Goal: Check status: Check status

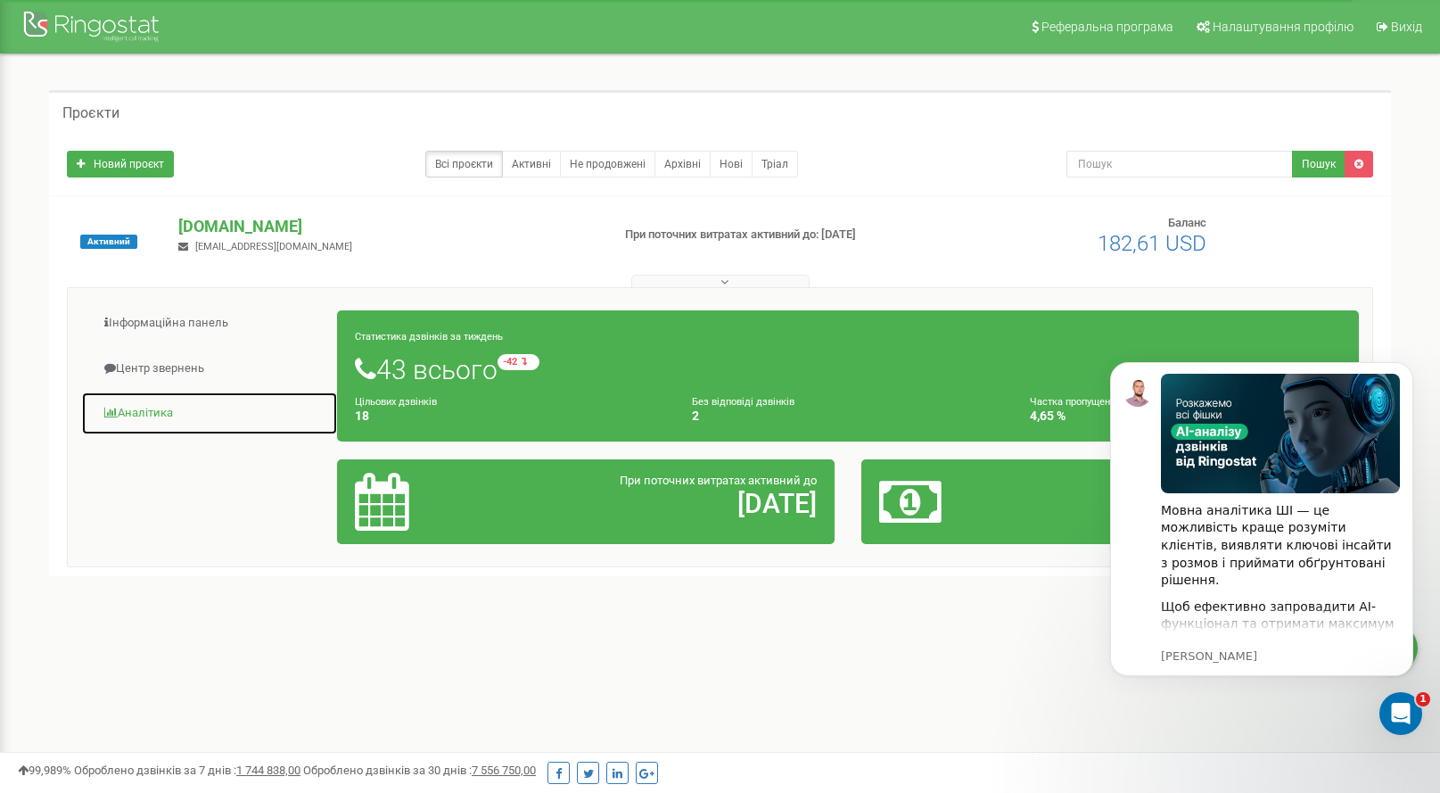
click at [146, 410] on link "Аналiтика" at bounding box center [209, 413] width 257 height 44
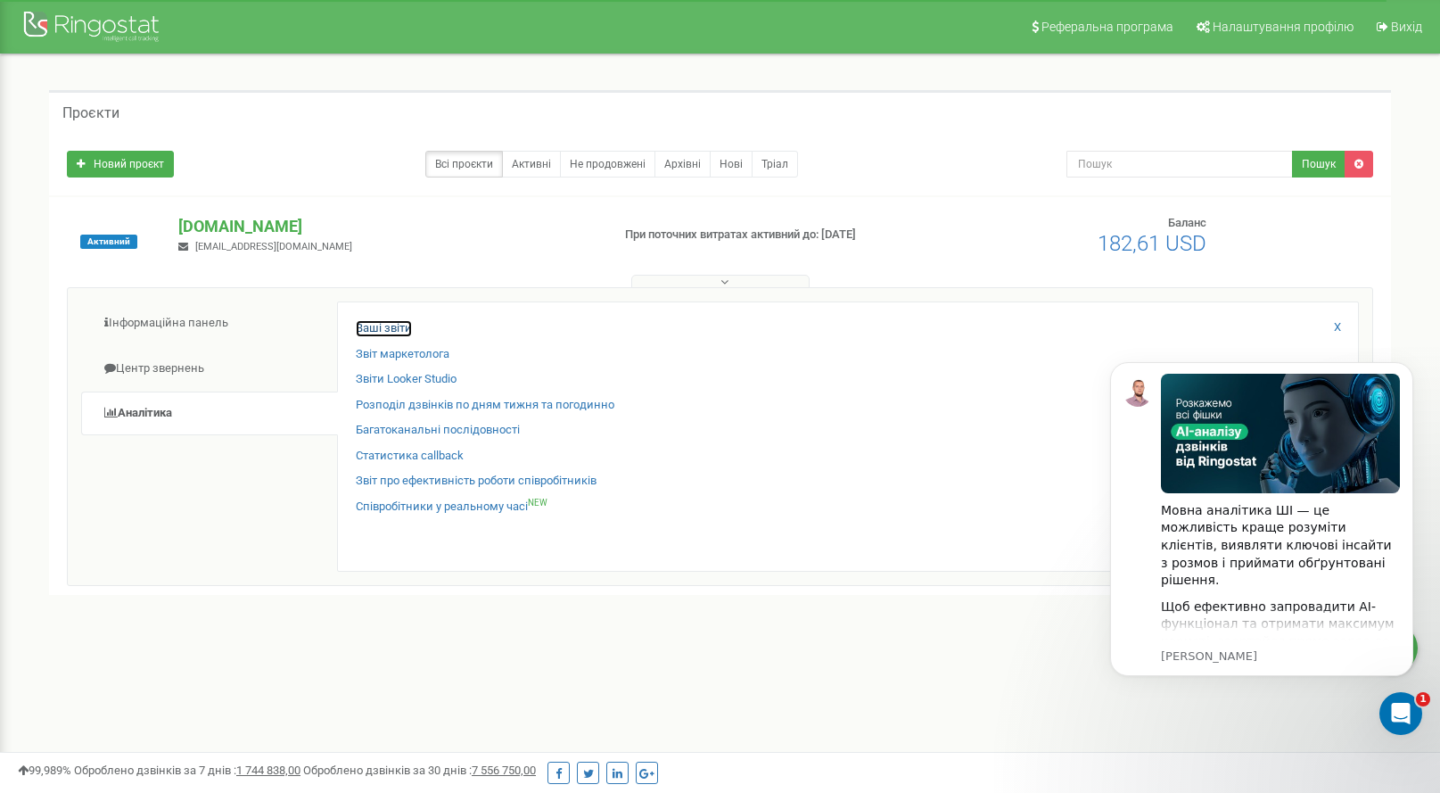
click at [383, 329] on link "Ваші звіти" at bounding box center [384, 328] width 56 height 17
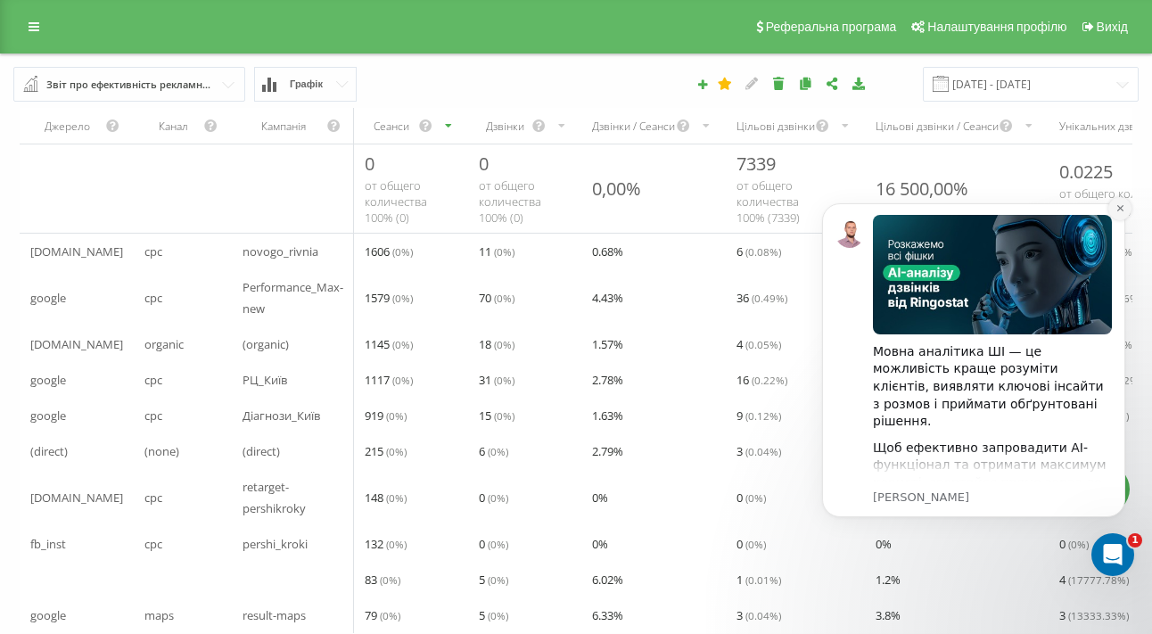
click at [1125, 208] on button "Dismiss notification" at bounding box center [1119, 208] width 23 height 23
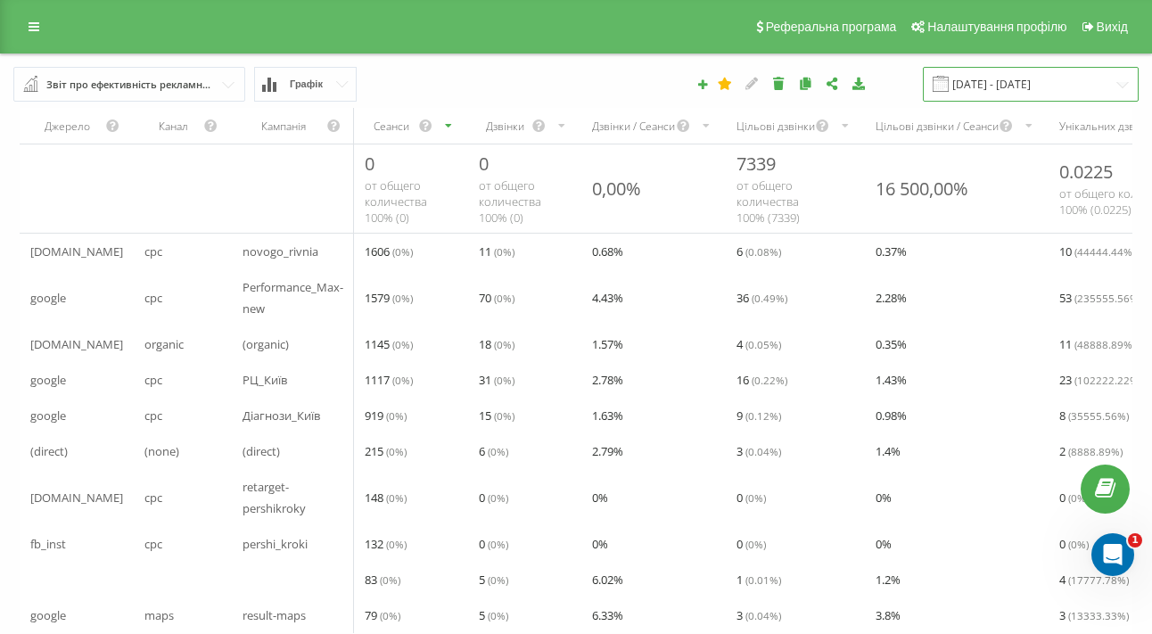
click at [1036, 86] on input "20.07.2025 - 20.08.2025" at bounding box center [1031, 84] width 216 height 35
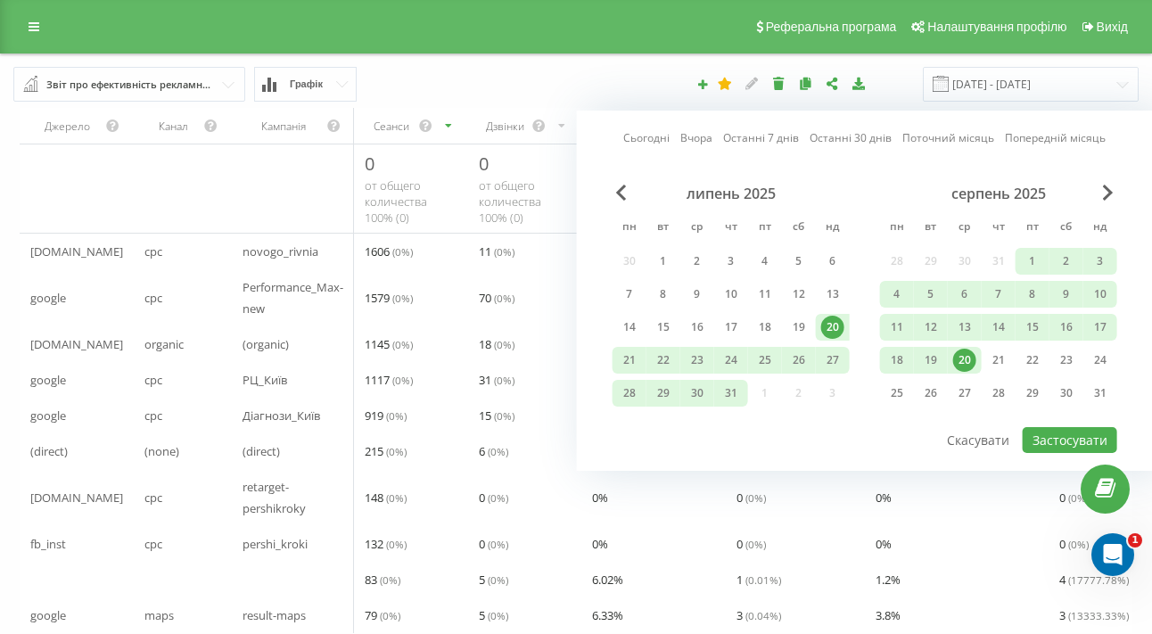
click at [642, 136] on link "Сьогодні" at bounding box center [646, 137] width 46 height 17
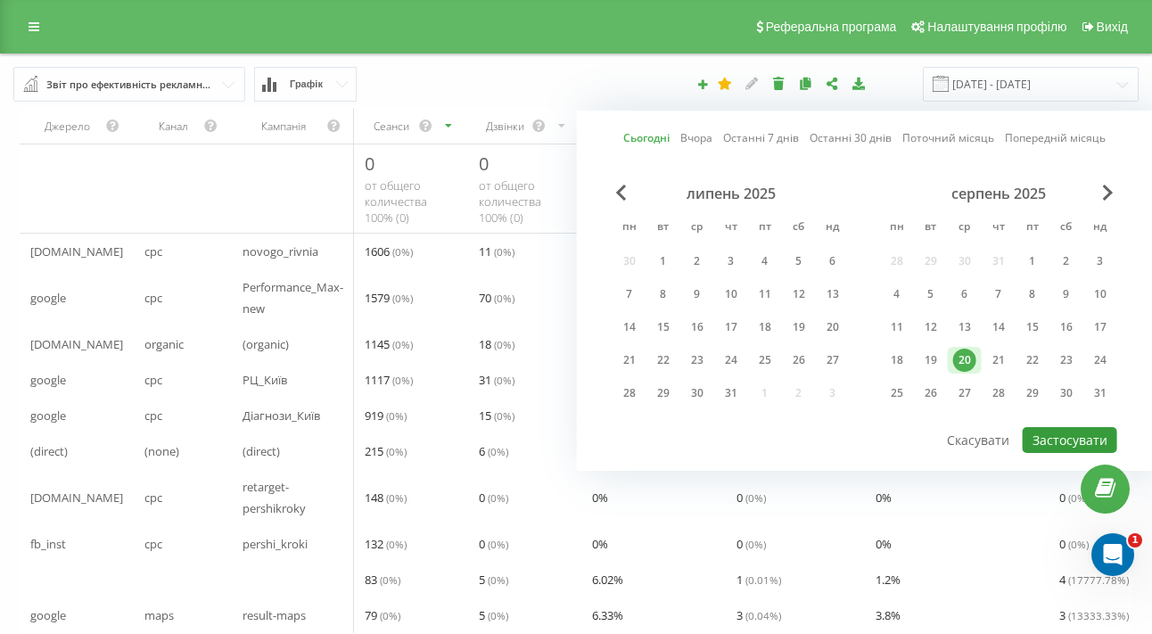
click at [1057, 438] on button "Застосувати" at bounding box center [1070, 440] width 95 height 26
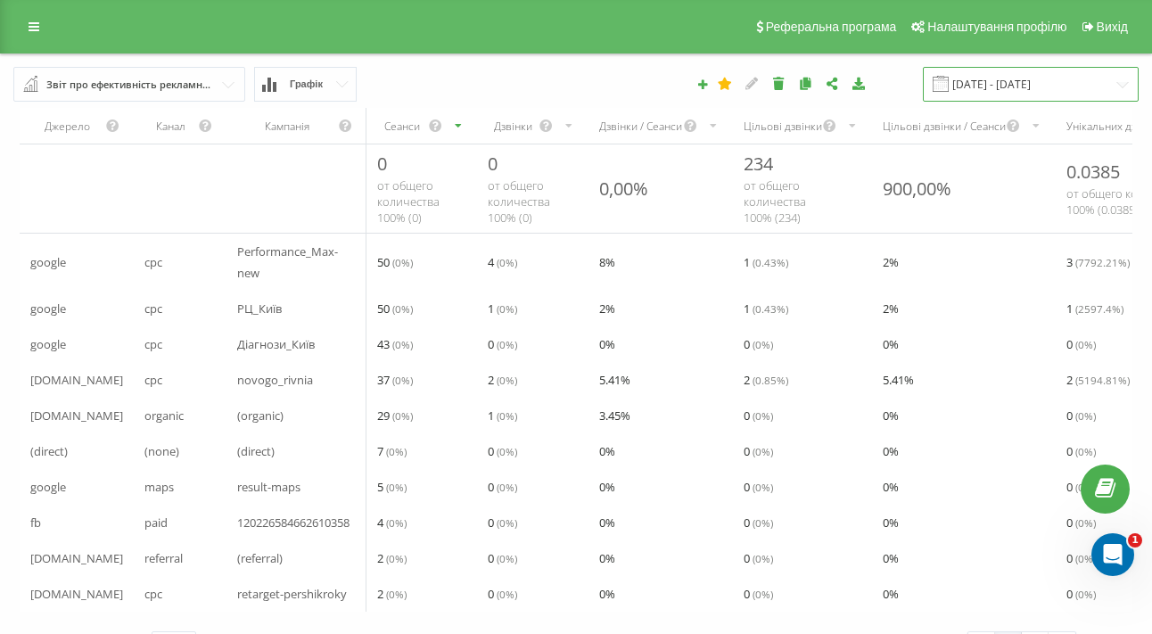
click at [1017, 94] on input "20.08.2025 - 20.08.2025" at bounding box center [1031, 84] width 216 height 35
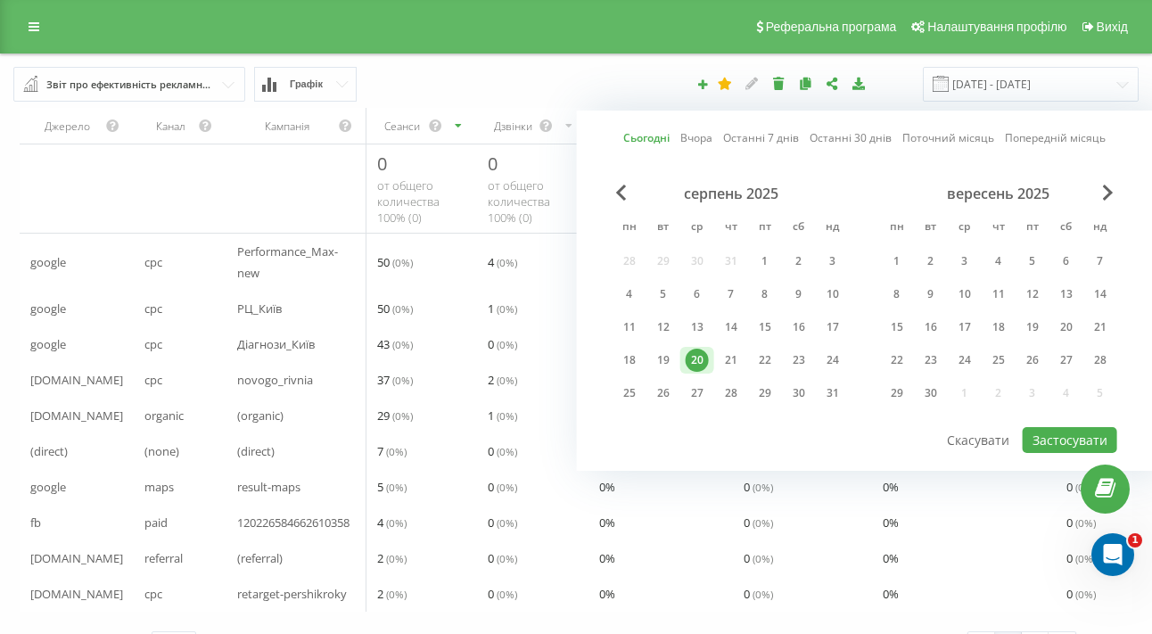
click at [701, 138] on link "Вчора" at bounding box center [696, 137] width 32 height 17
click at [1058, 439] on button "Застосувати" at bounding box center [1070, 440] width 95 height 26
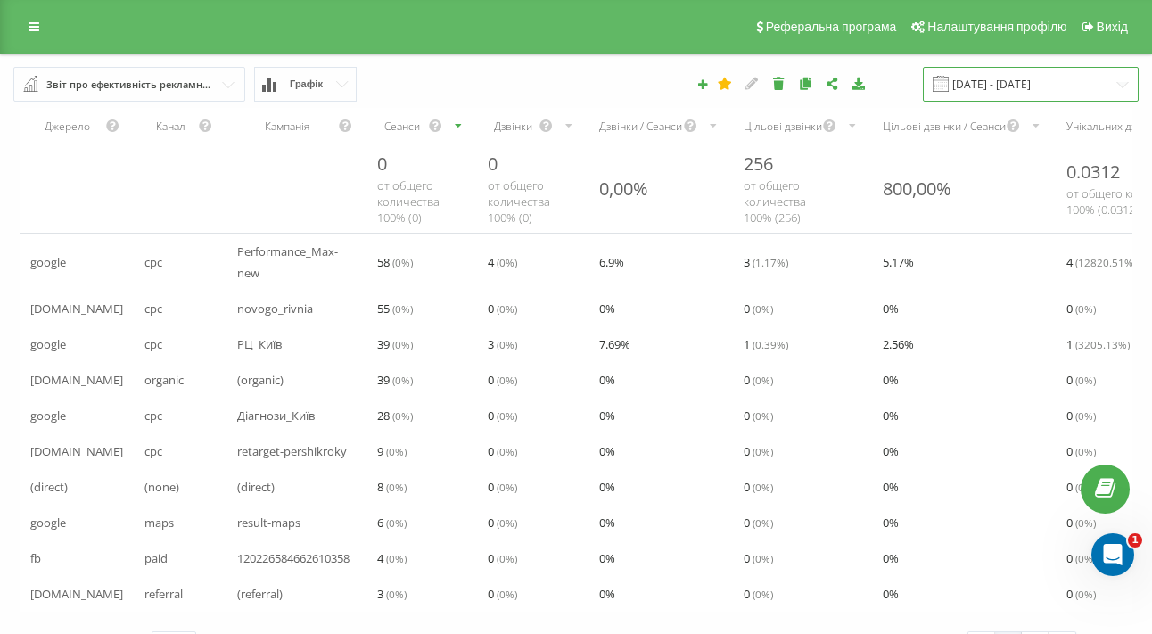
click at [1040, 91] on input "19.08.2025 - 19.08.2025" at bounding box center [1031, 84] width 216 height 35
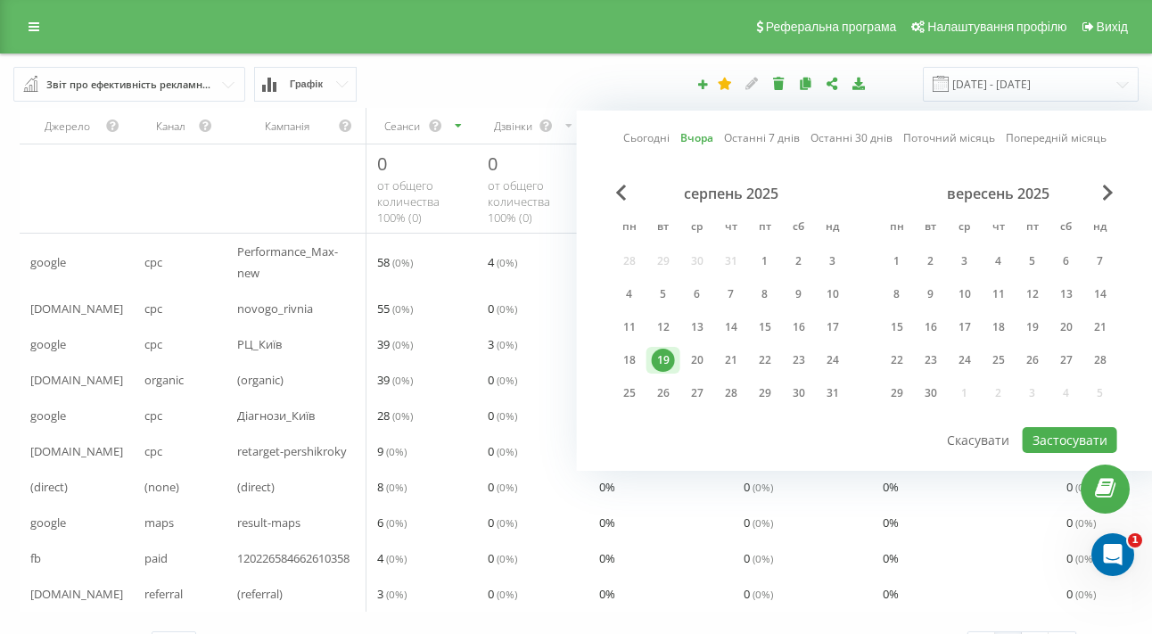
click at [643, 139] on link "Сьогодні" at bounding box center [646, 137] width 46 height 17
click at [1068, 441] on button "Застосувати" at bounding box center [1070, 440] width 95 height 26
type input "20.08.2025 - 20.08.2025"
